Goal: Communication & Community: Connect with others

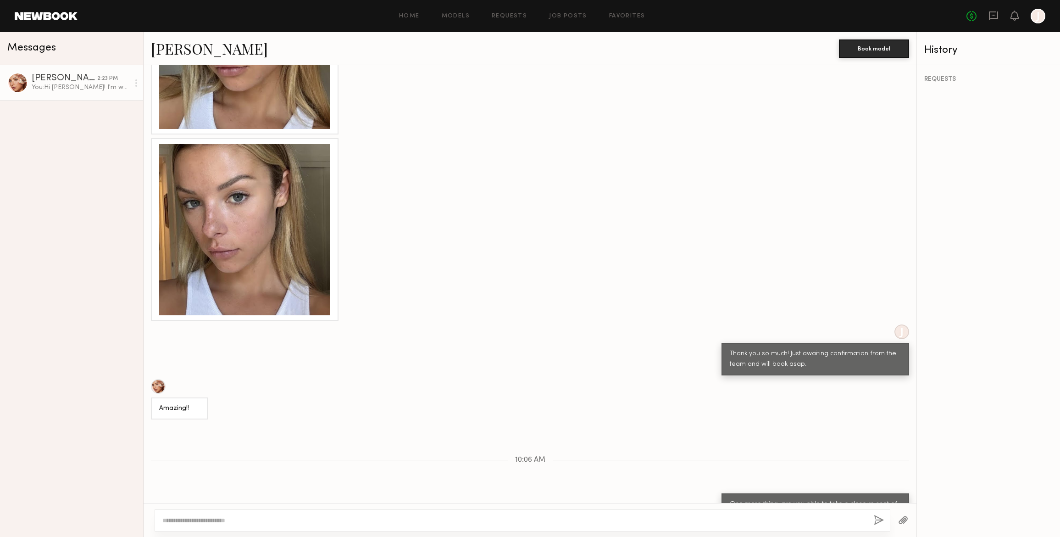
scroll to position [1397, 0]
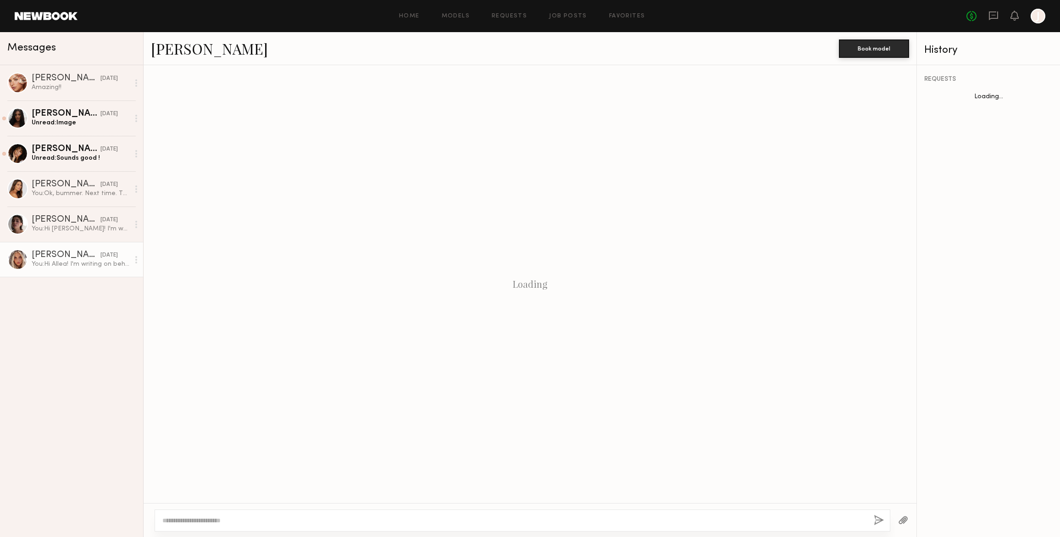
scroll to position [68, 0]
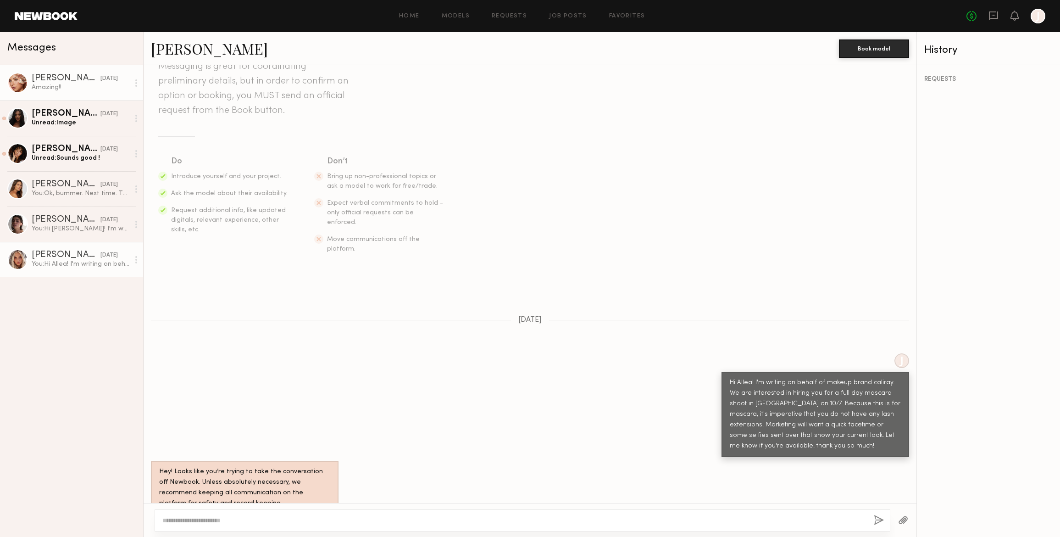
click at [56, 81] on div "Madison T." at bounding box center [66, 78] width 69 height 9
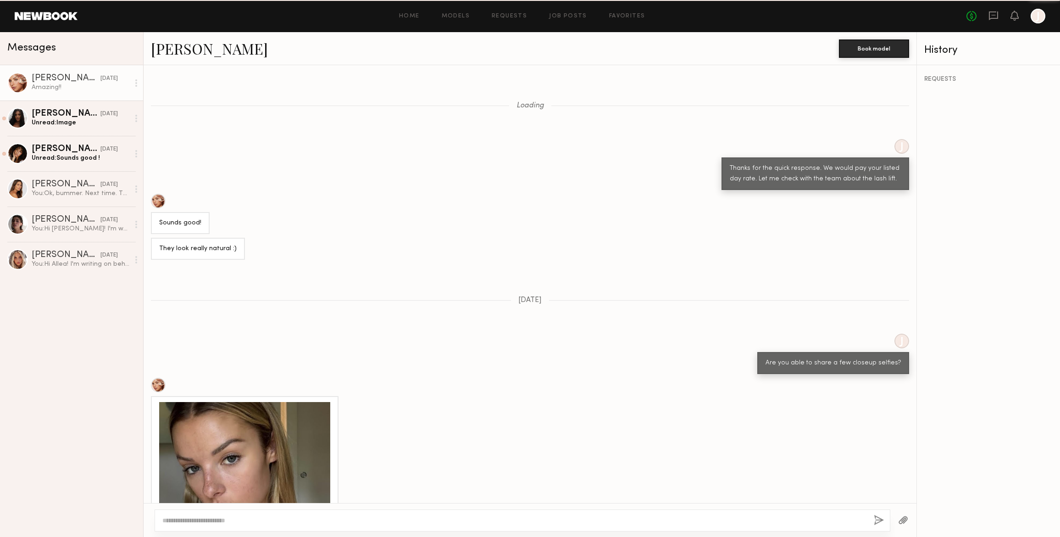
scroll to position [721, 0]
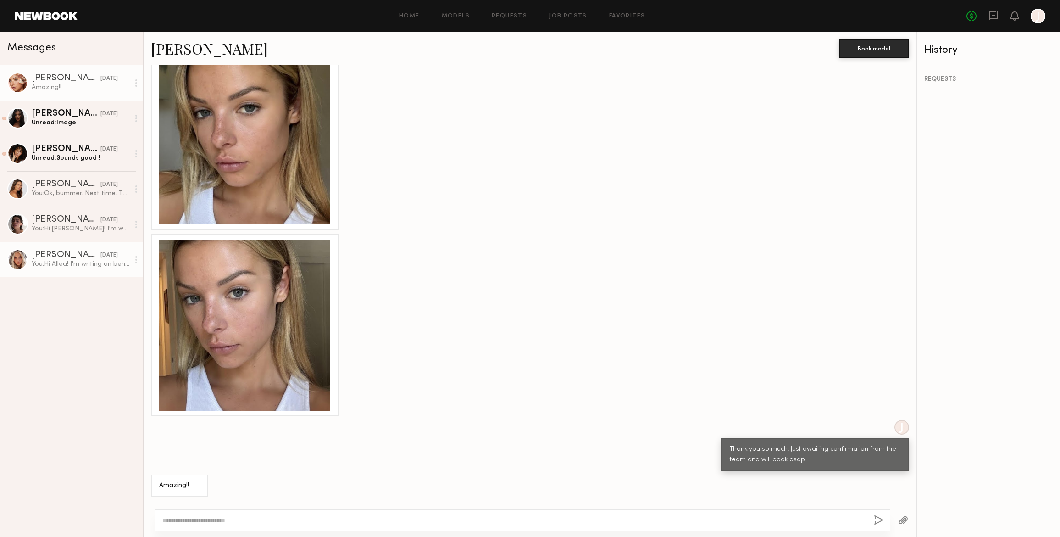
click at [74, 256] on div "Allea S." at bounding box center [66, 255] width 69 height 9
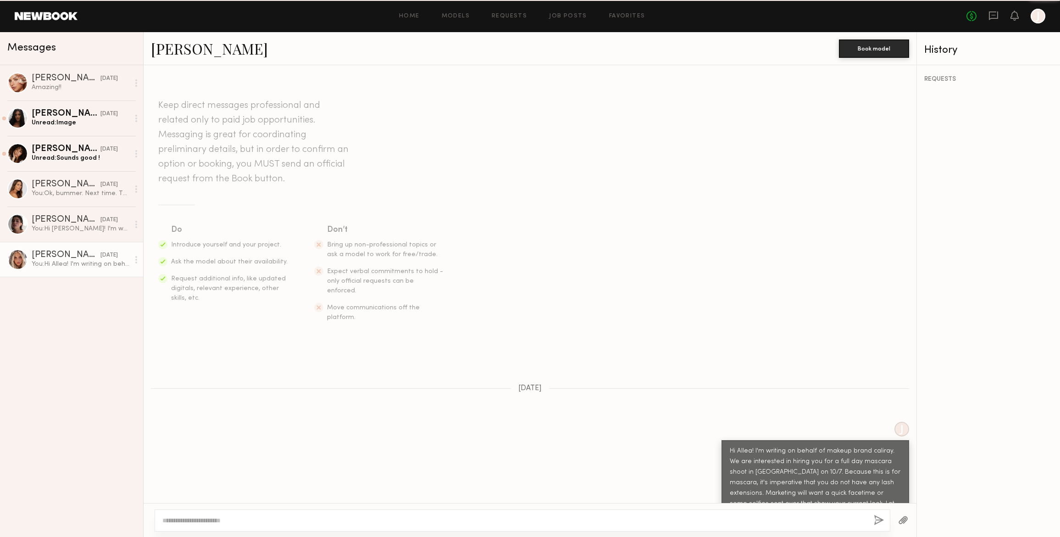
scroll to position [68, 0]
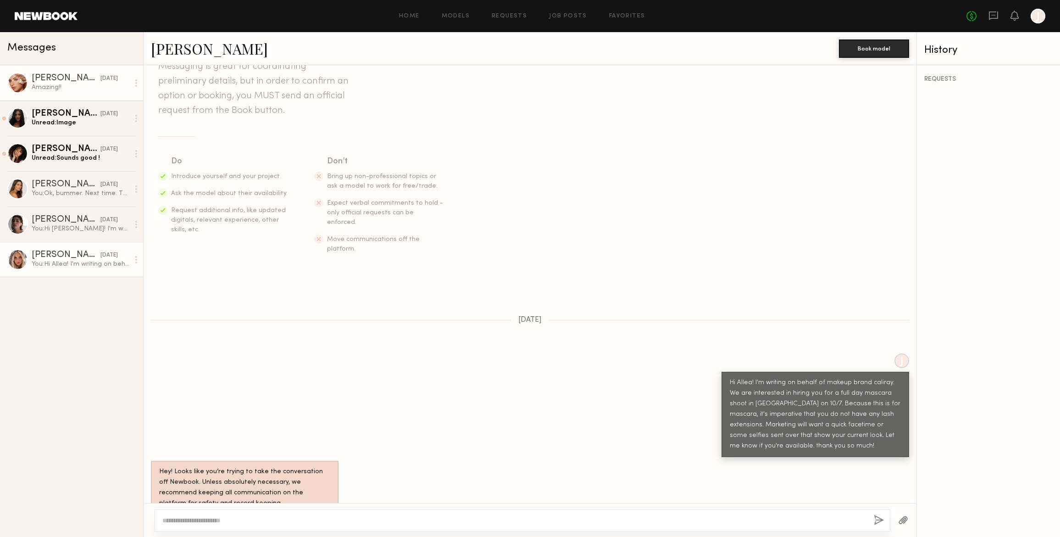
click at [62, 86] on div "Amazing!!" at bounding box center [81, 87] width 98 height 9
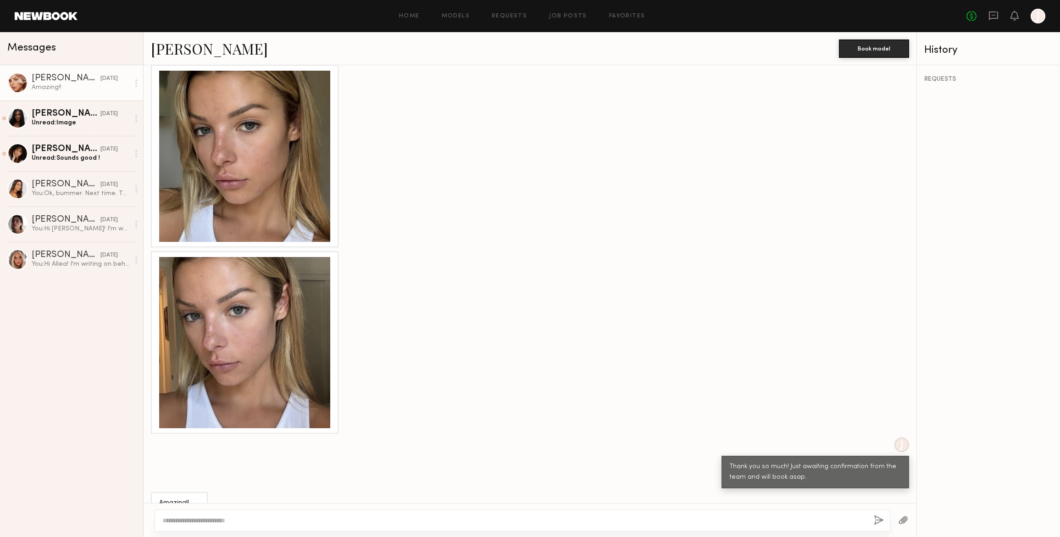
scroll to position [721, 0]
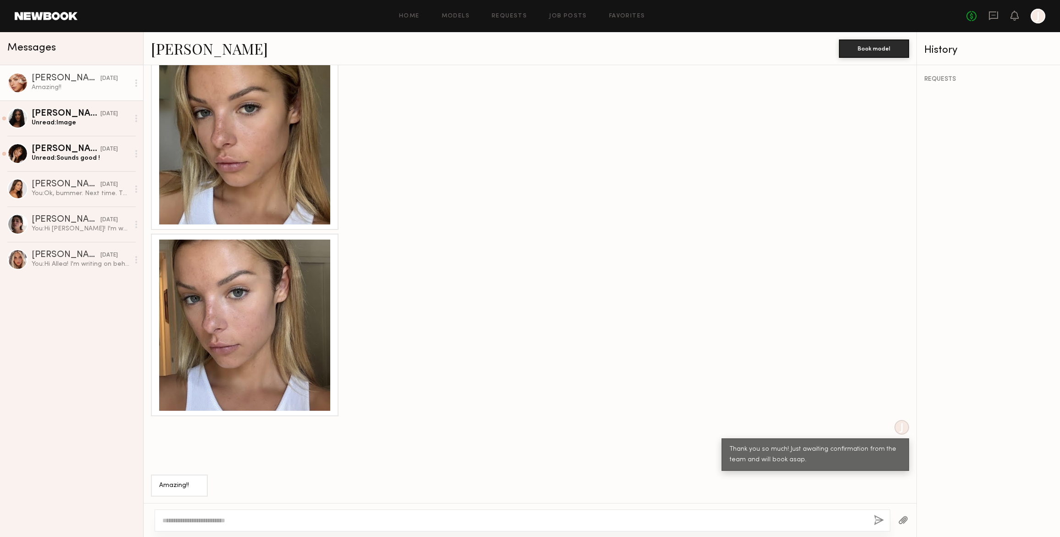
click at [173, 516] on textarea at bounding box center [514, 520] width 704 height 9
type textarea "**********"
click at [880, 520] on button "button" at bounding box center [879, 520] width 10 height 11
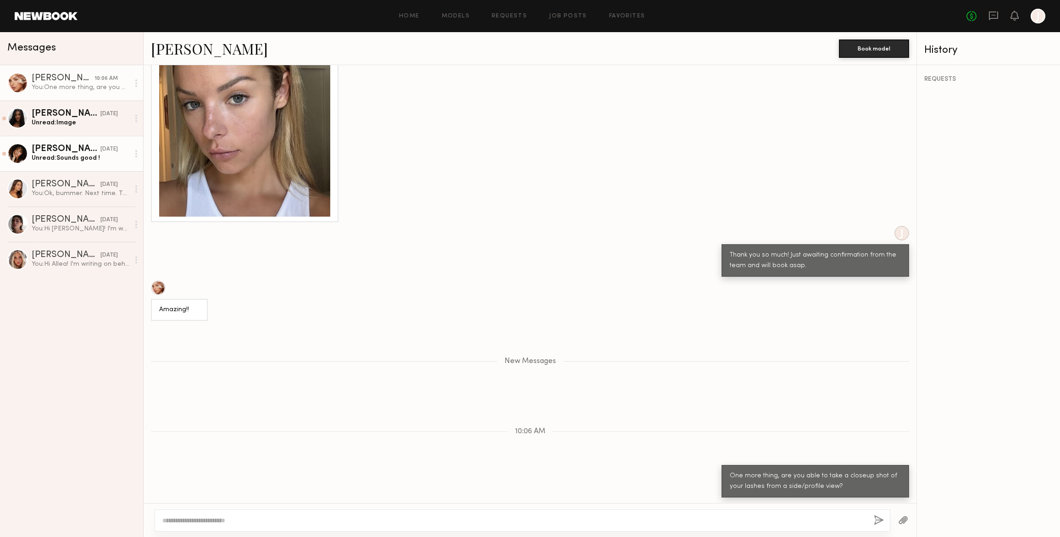
click at [61, 153] on div "Brianna L." at bounding box center [66, 149] width 69 height 9
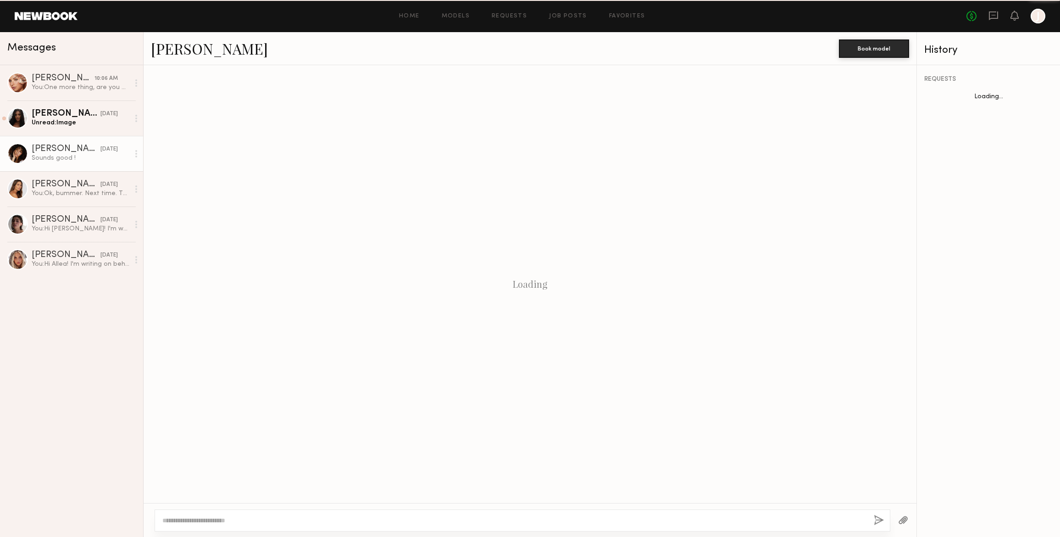
scroll to position [959, 0]
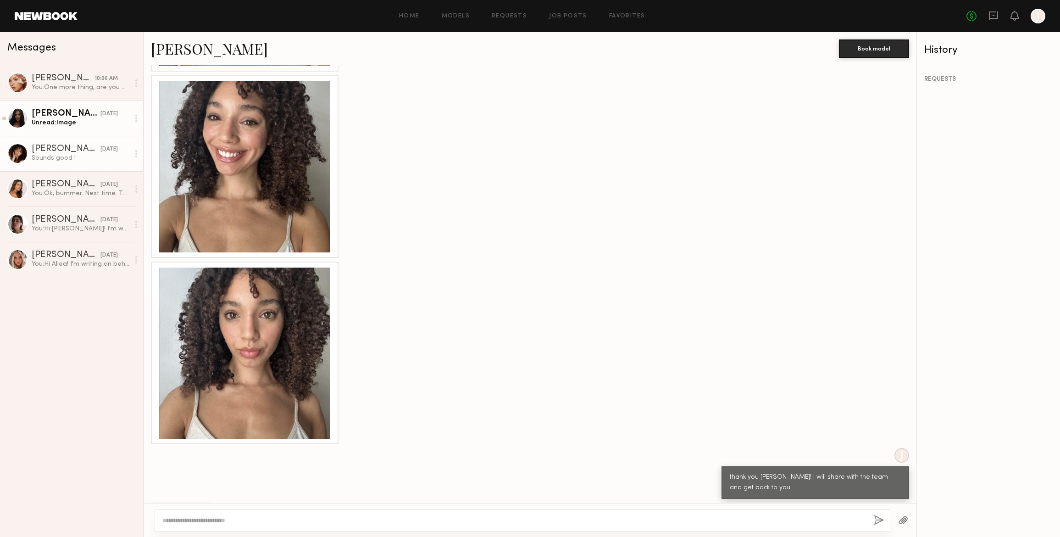
click at [71, 122] on div "Unread: Image" at bounding box center [81, 122] width 98 height 9
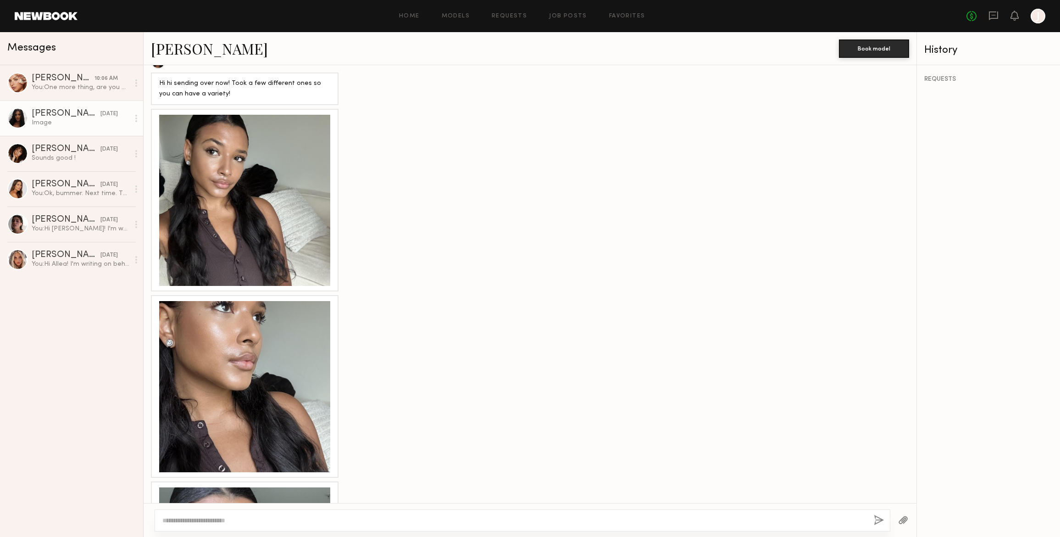
scroll to position [509, 0]
click at [56, 153] on div "Brianna L." at bounding box center [66, 149] width 69 height 9
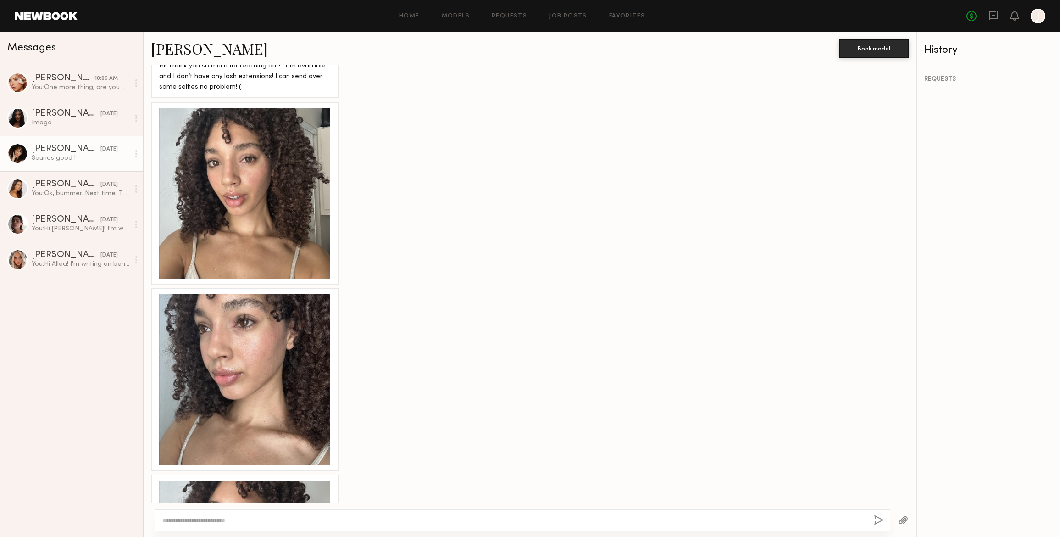
scroll to position [560, 0]
click at [69, 225] on div "You: Hi Kelsey! I'm writing on behalf of makeup brand caliray. We are intereste…" at bounding box center [81, 228] width 98 height 9
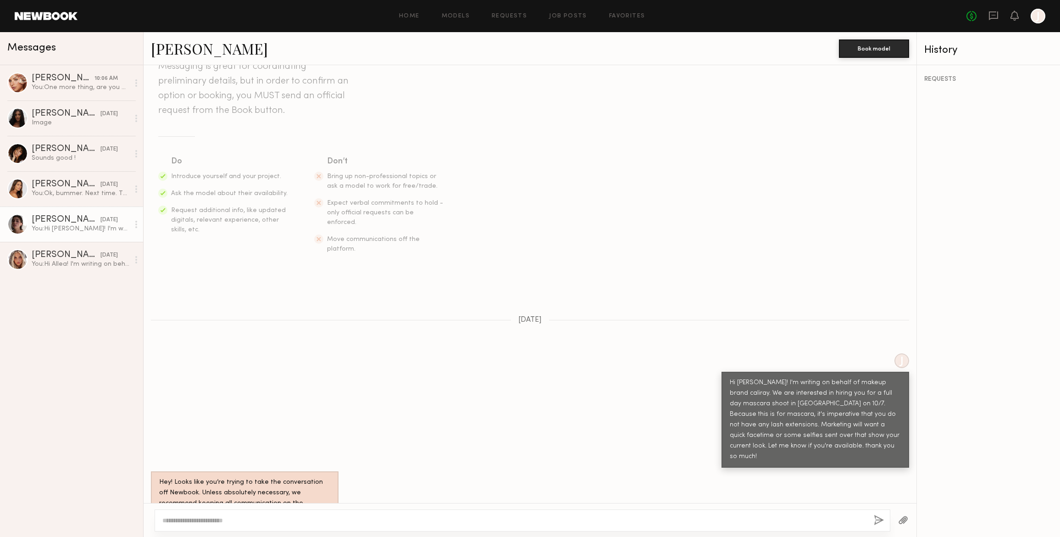
scroll to position [68, 0]
click at [183, 51] on link "Kelsey H." at bounding box center [209, 49] width 117 height 20
